Goal: Task Accomplishment & Management: Use online tool/utility

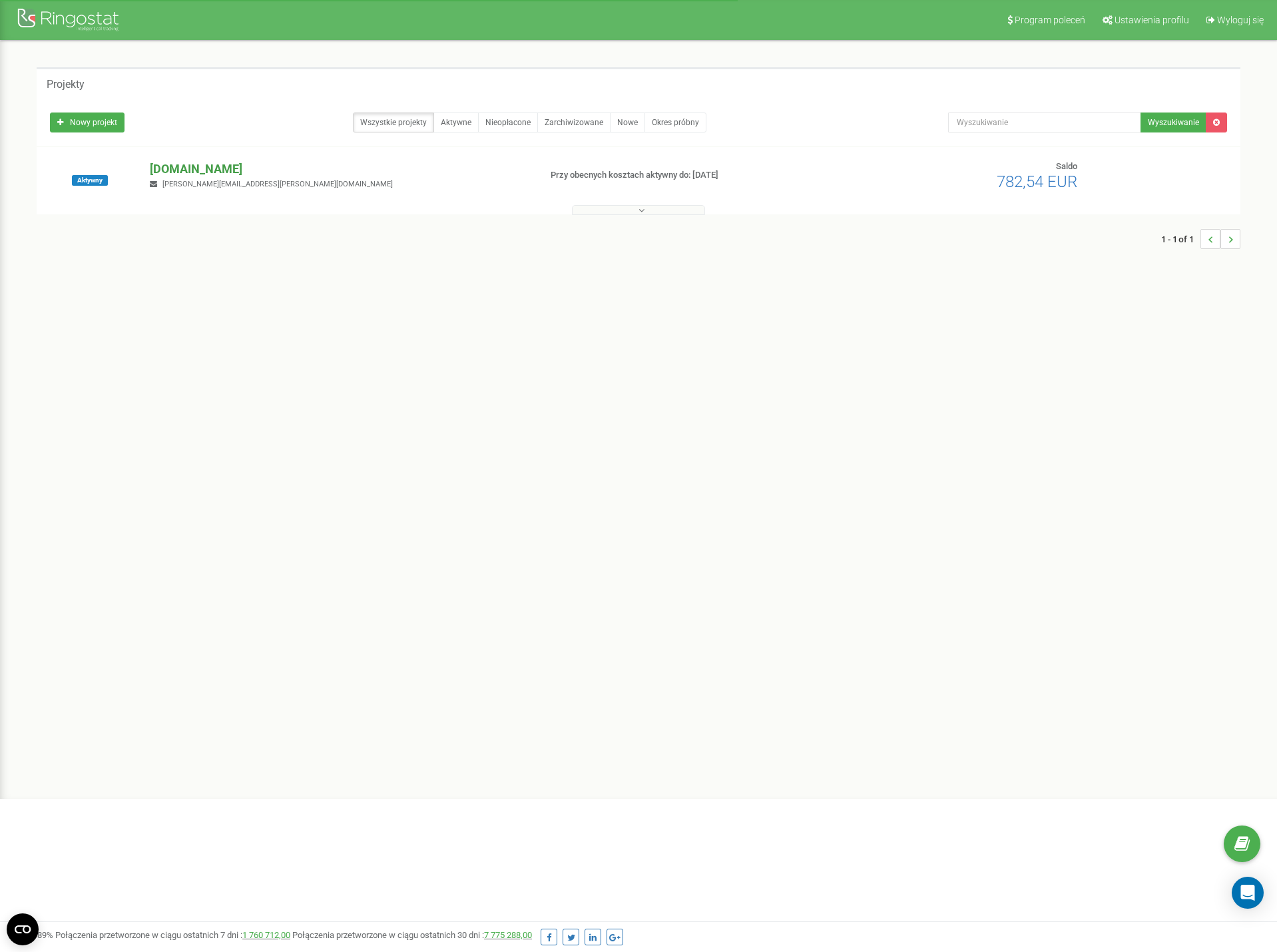
click at [189, 174] on p "[DOMAIN_NAME]" at bounding box center [339, 169] width 379 height 17
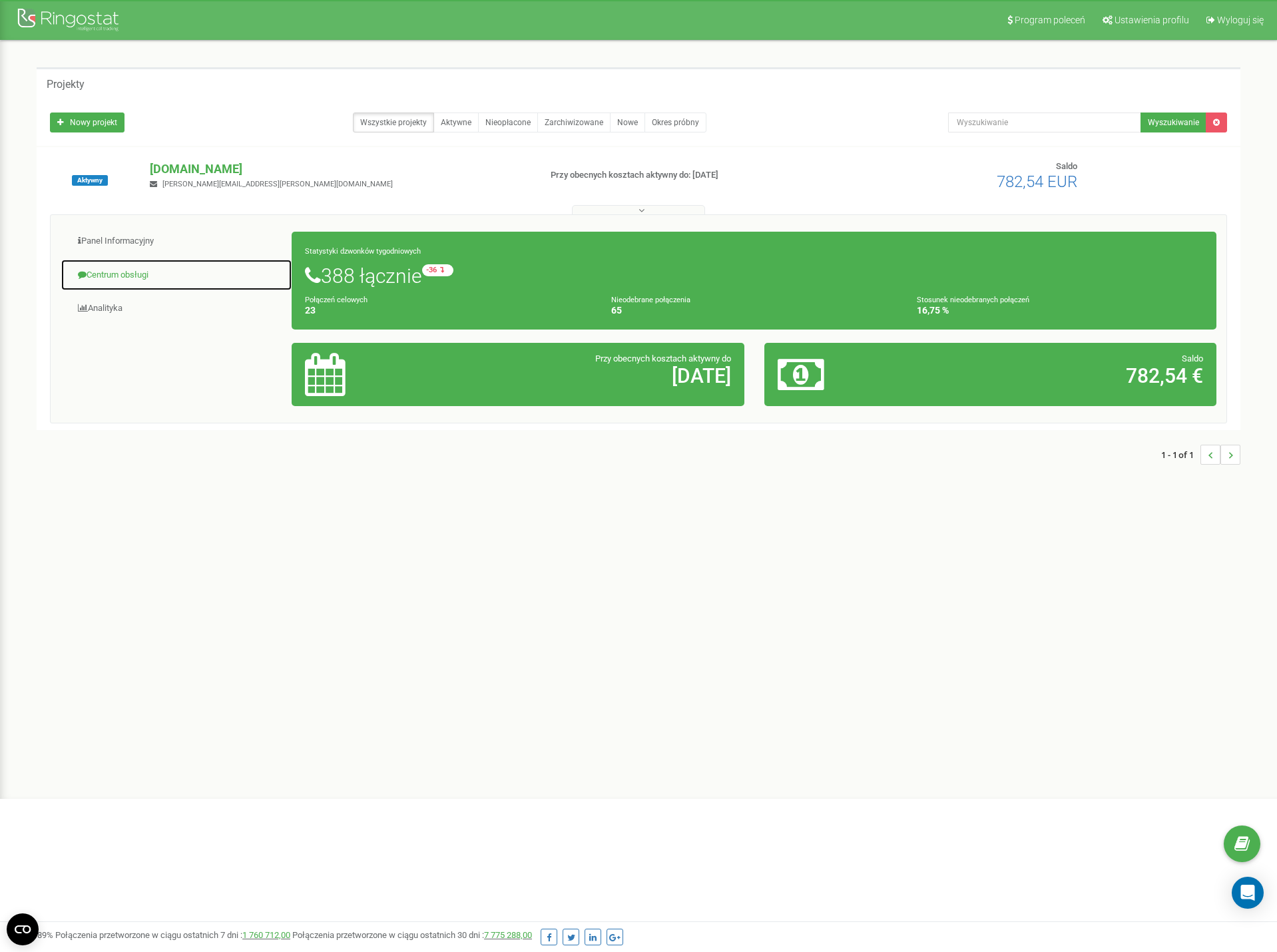
click at [105, 271] on link "Centrum obsługi" at bounding box center [176, 275] width 231 height 32
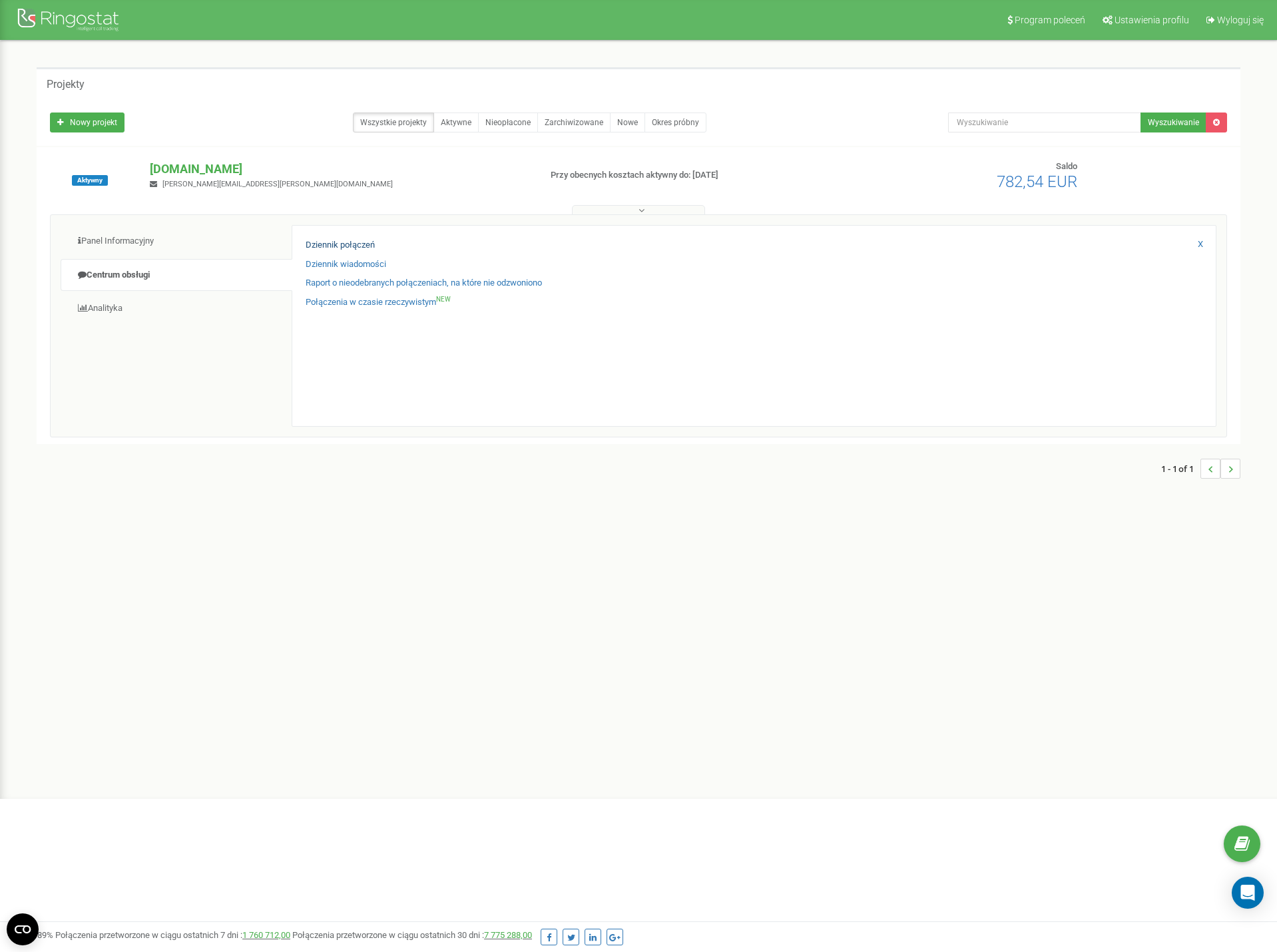
drag, startPoint x: 331, startPoint y: 233, endPoint x: 334, endPoint y: 241, distance: 8.5
click at [331, 233] on div "Dziennik połączeń Dziennik wiadomości Raport o nieodebranych połączeniach, na k…" at bounding box center [754, 326] width 925 height 202
click at [334, 245] on link "Dziennik połączeń" at bounding box center [341, 245] width 69 height 13
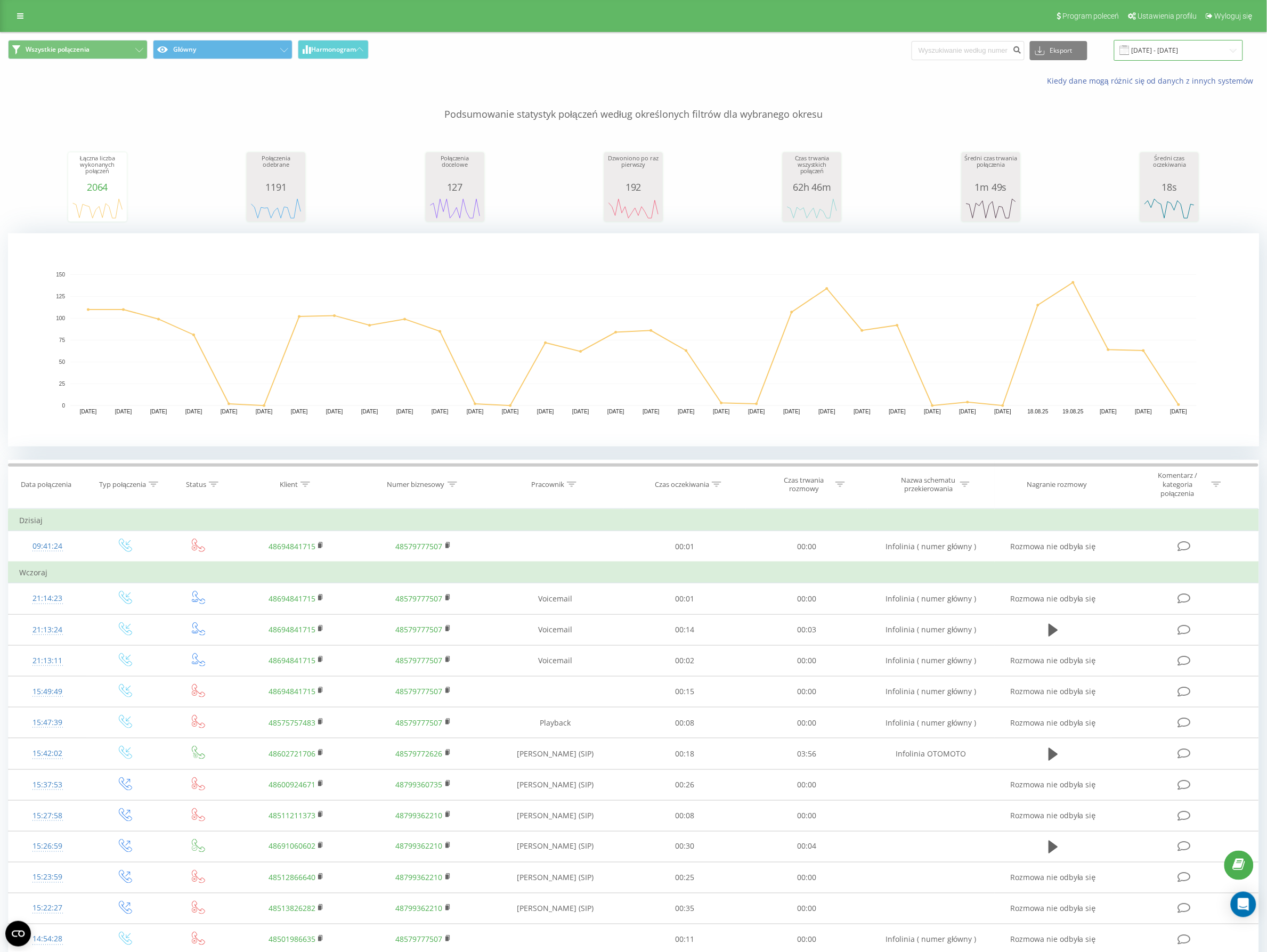
click at [1200, 43] on input "22.07.2025 - 22.08.2025" at bounding box center [1178, 50] width 129 height 20
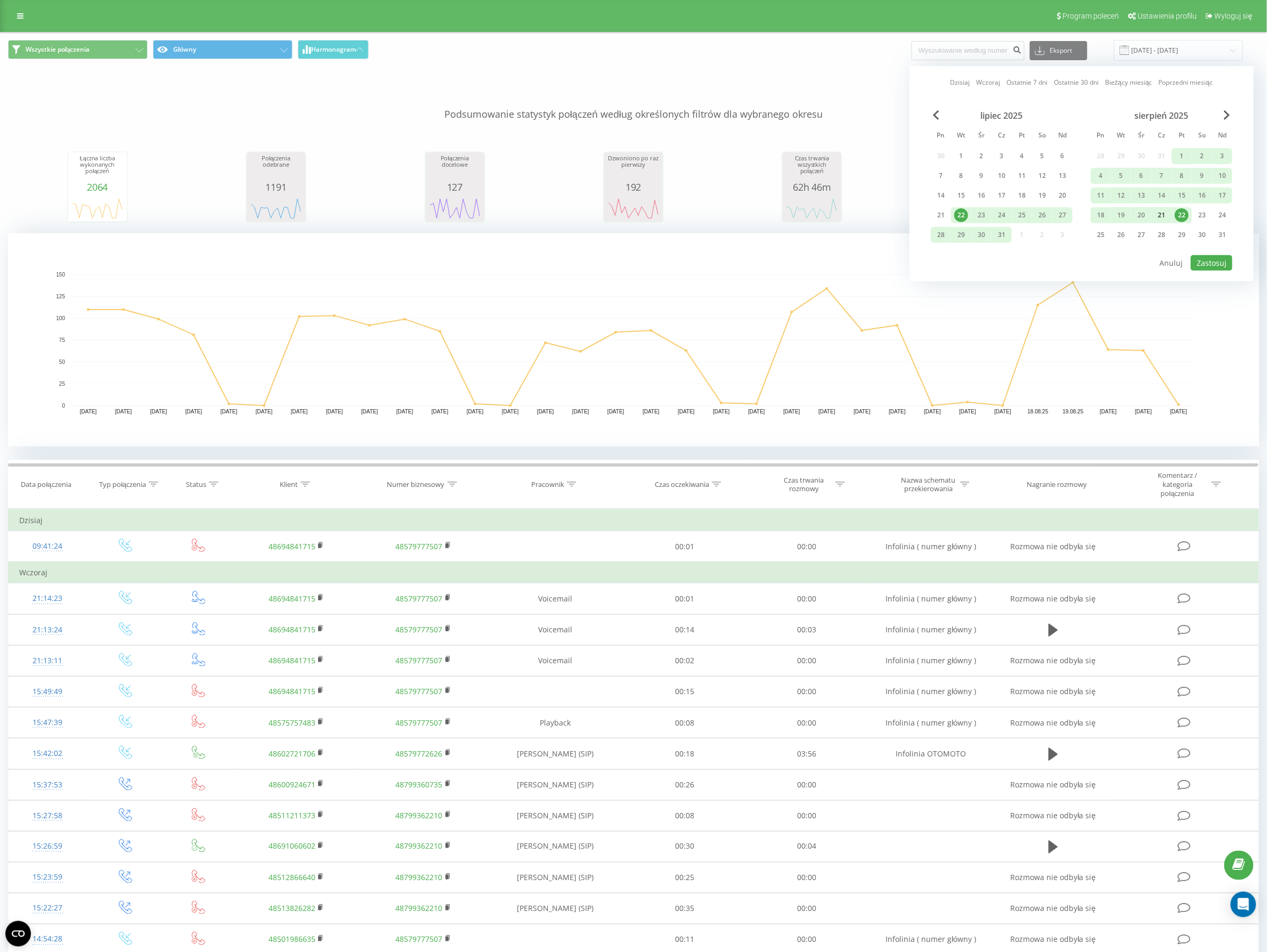
click at [1164, 213] on div "21" at bounding box center [1161, 215] width 14 height 14
click at [1233, 277] on div "Dzisiaj Wczoraj Ostatnie 7 dni Ostatnie 30 dni Bieżący miesiąc Poprzedni miesią…" at bounding box center [1081, 174] width 344 height 215
click at [1222, 263] on button "Zastosuj" at bounding box center [1212, 263] width 42 height 16
type input "21.08.2025 - 21.08.2025"
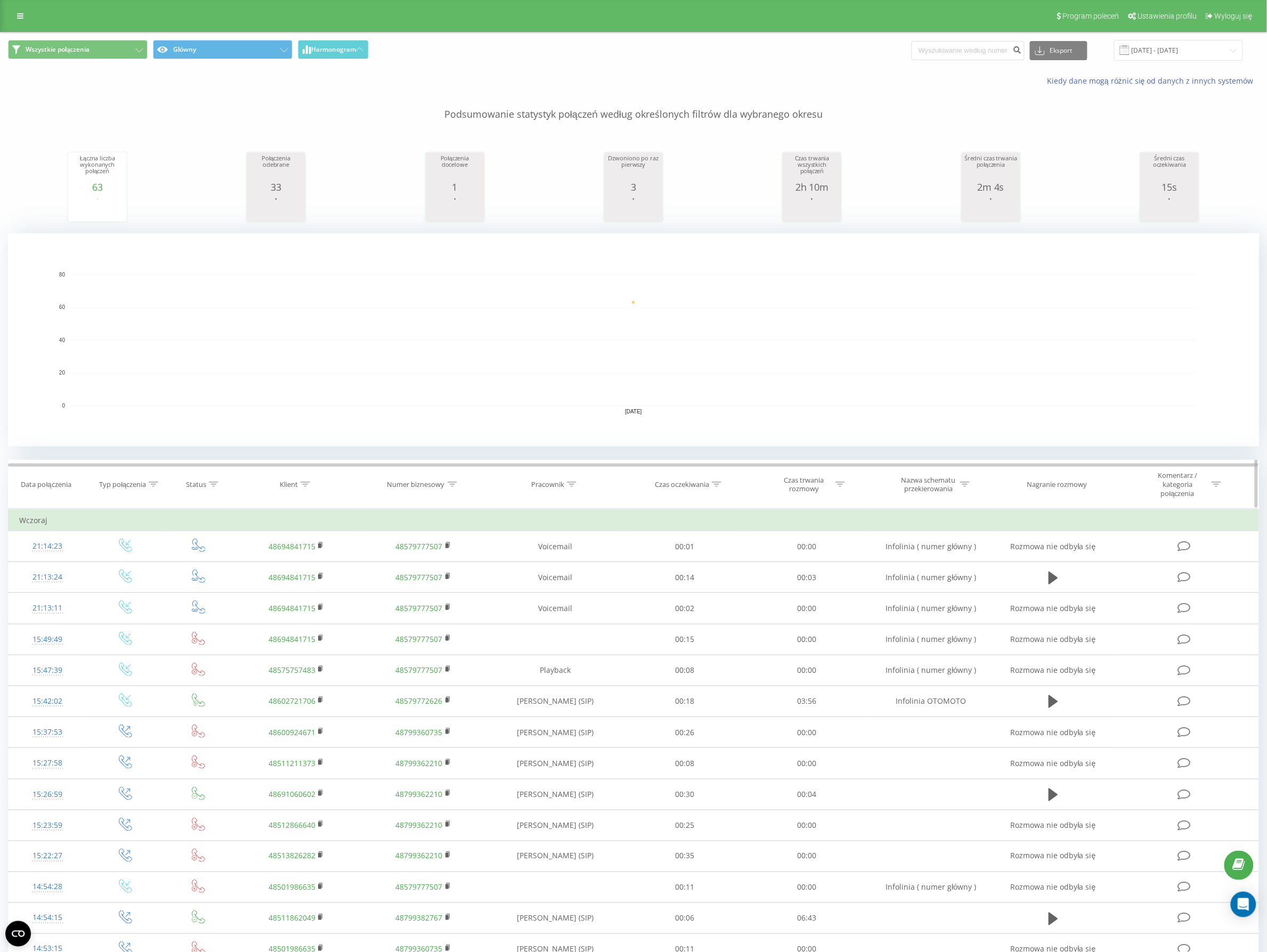
click at [576, 488] on div at bounding box center [572, 484] width 10 height 9
click at [555, 561] on input "text" at bounding box center [555, 565] width 93 height 19
type input "Adrian"
click at [579, 593] on span "OK" at bounding box center [578, 585] width 30 height 16
